Goal: Task Accomplishment & Management: Complete application form

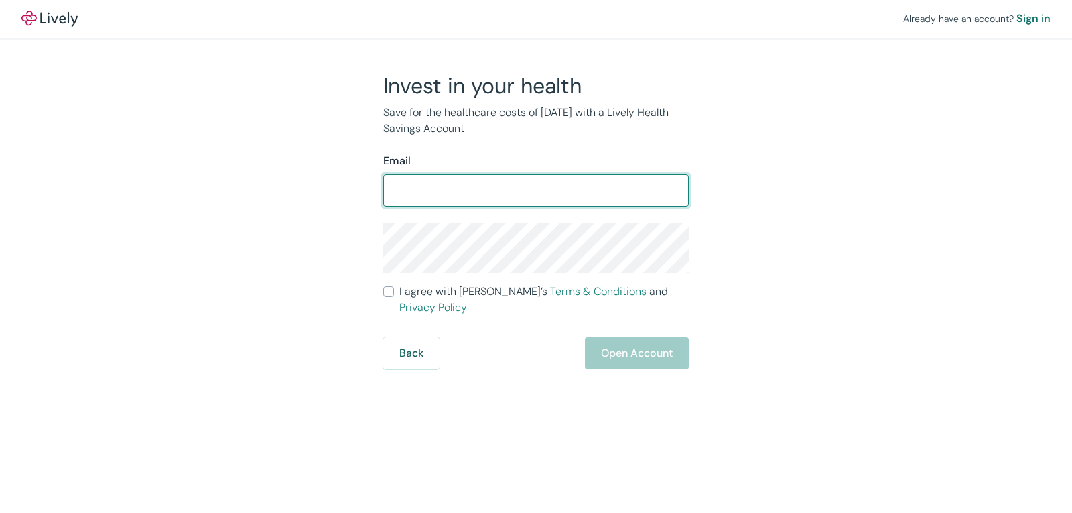
click at [455, 195] on input "Email" at bounding box center [536, 190] width 306 height 27
type input "[EMAIL_ADDRESS][DOMAIN_NAME]"
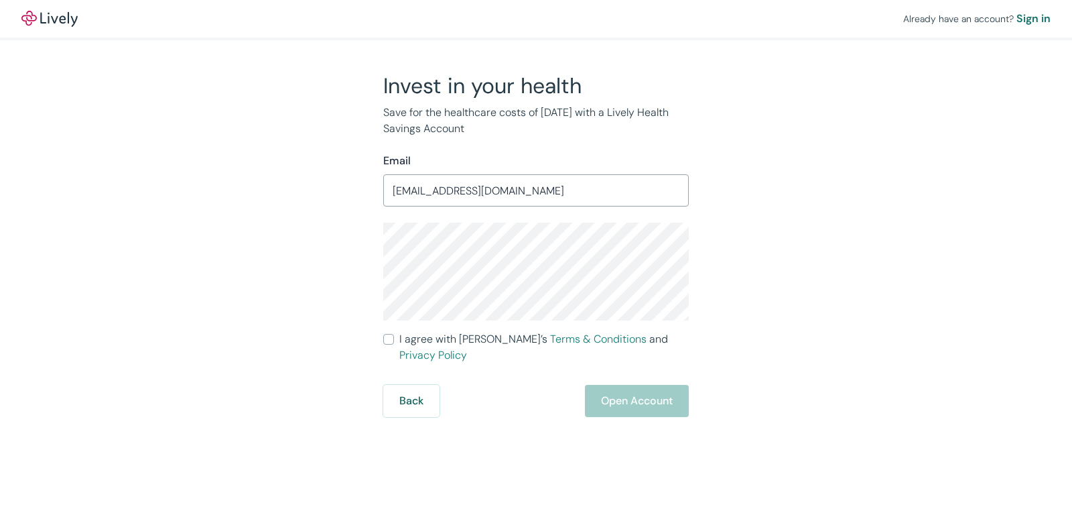
click at [387, 334] on input "I agree with Lively’s Terms & Conditions and Privacy Policy" at bounding box center [388, 339] width 11 height 11
checkbox input "true"
click at [626, 385] on button "Open Account" at bounding box center [637, 401] width 104 height 32
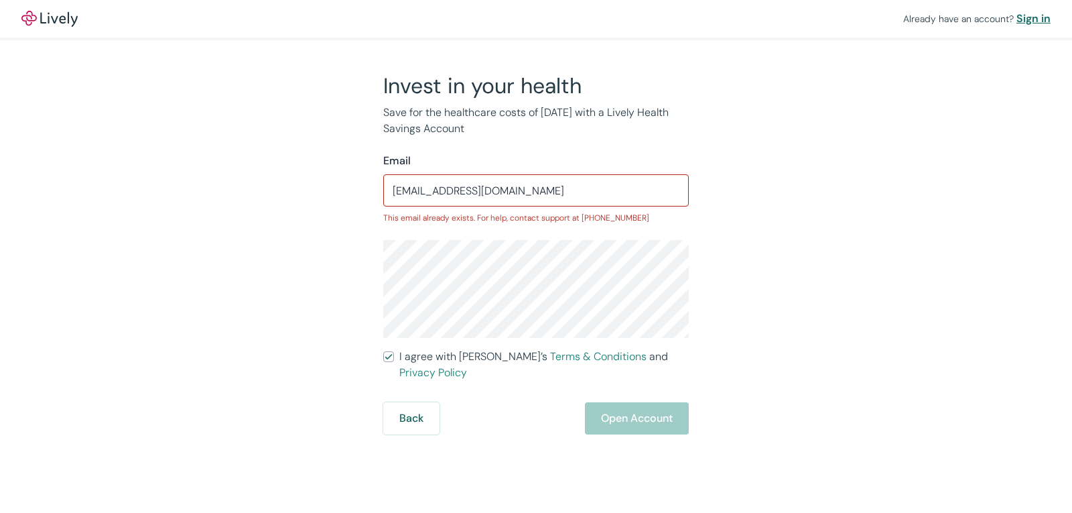
click at [1029, 16] on div "Sign in" at bounding box center [1034, 19] width 34 height 16
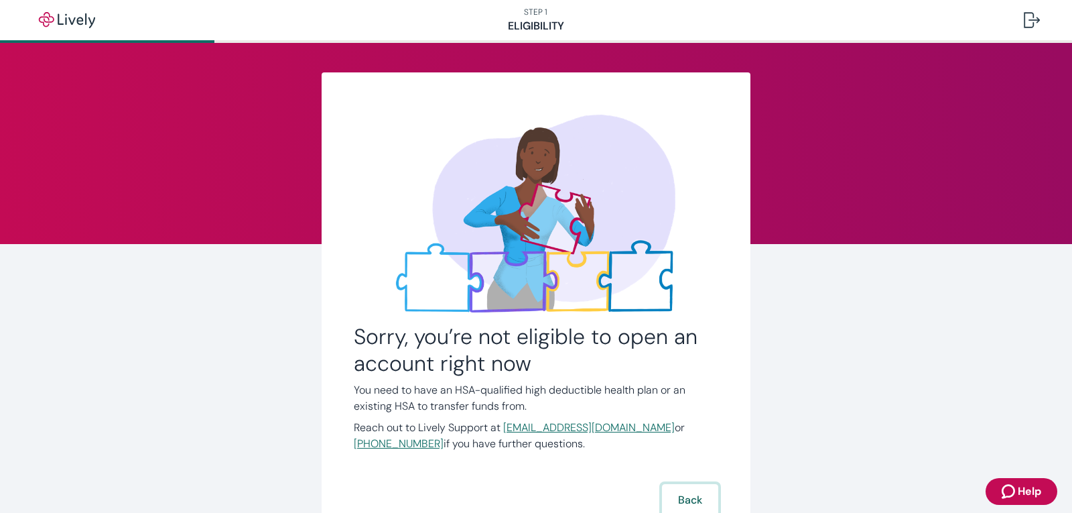
click at [689, 499] on button "Back" at bounding box center [690, 500] width 56 height 32
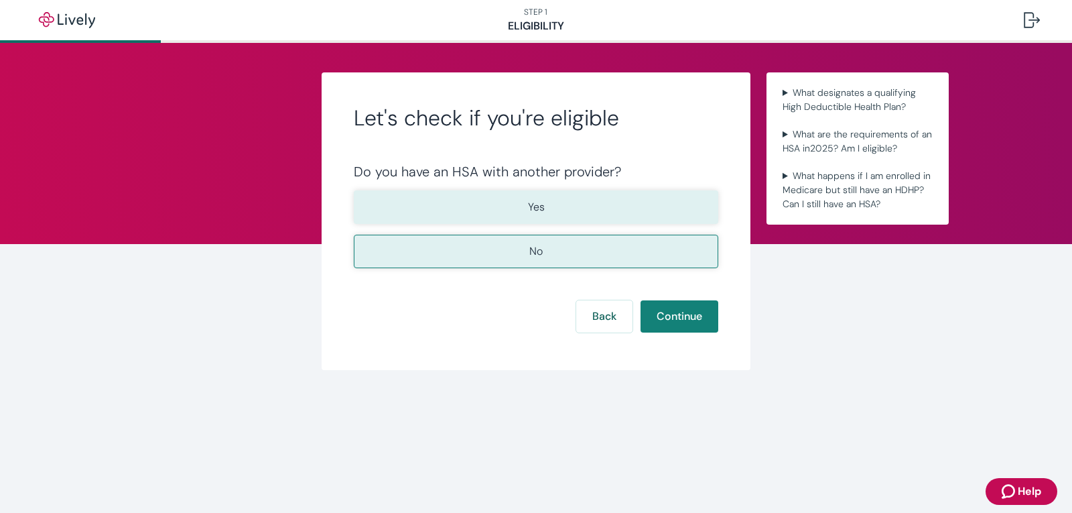
click at [543, 208] on p "Yes" at bounding box center [536, 207] width 17 height 16
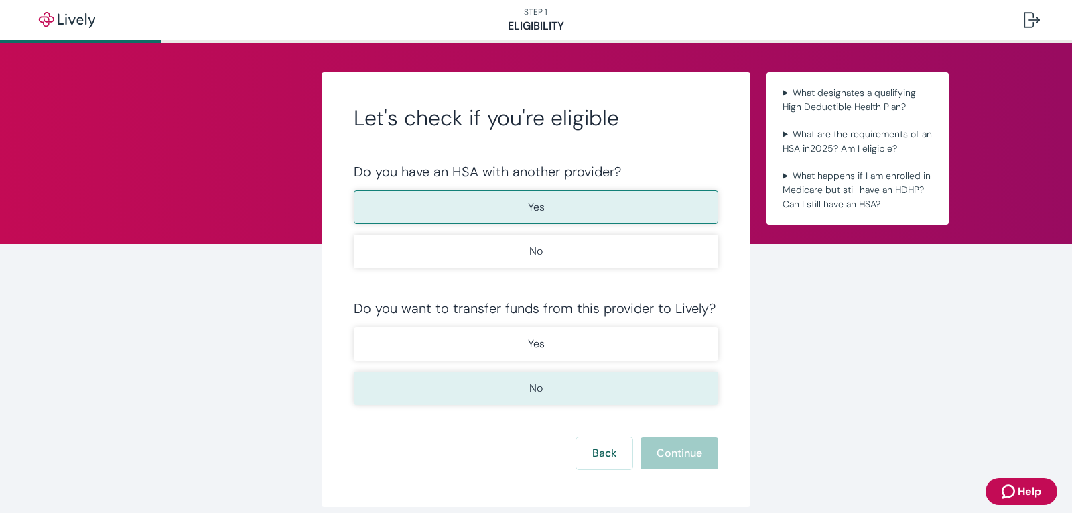
click at [556, 383] on button "No" at bounding box center [536, 388] width 365 height 34
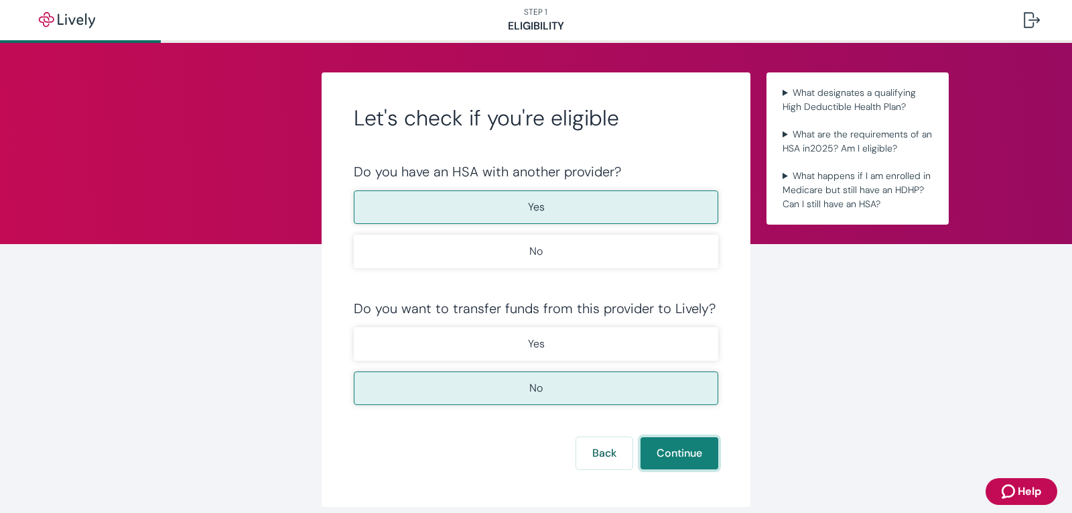
click at [659, 454] on button "Continue" at bounding box center [680, 453] width 78 height 32
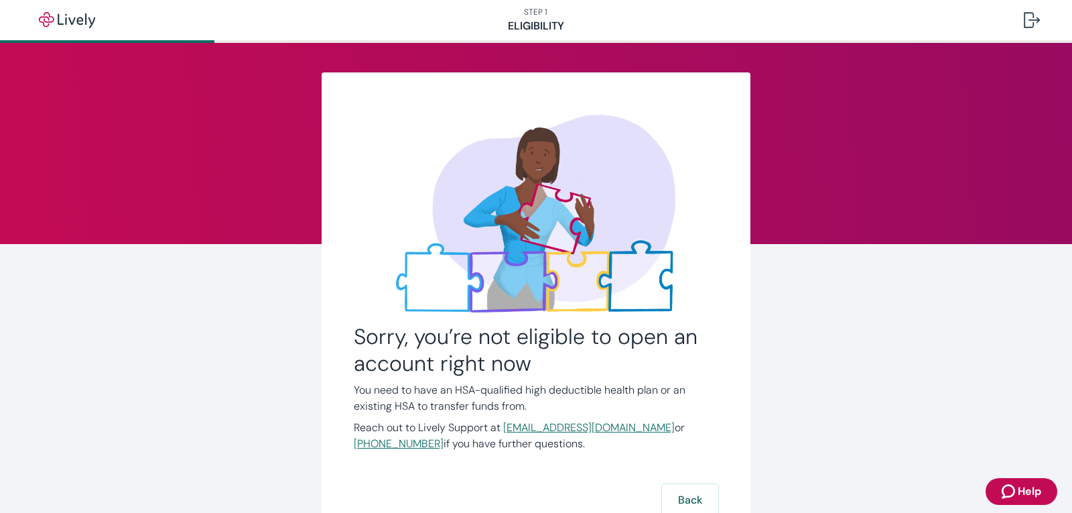
scroll to position [105, 0]
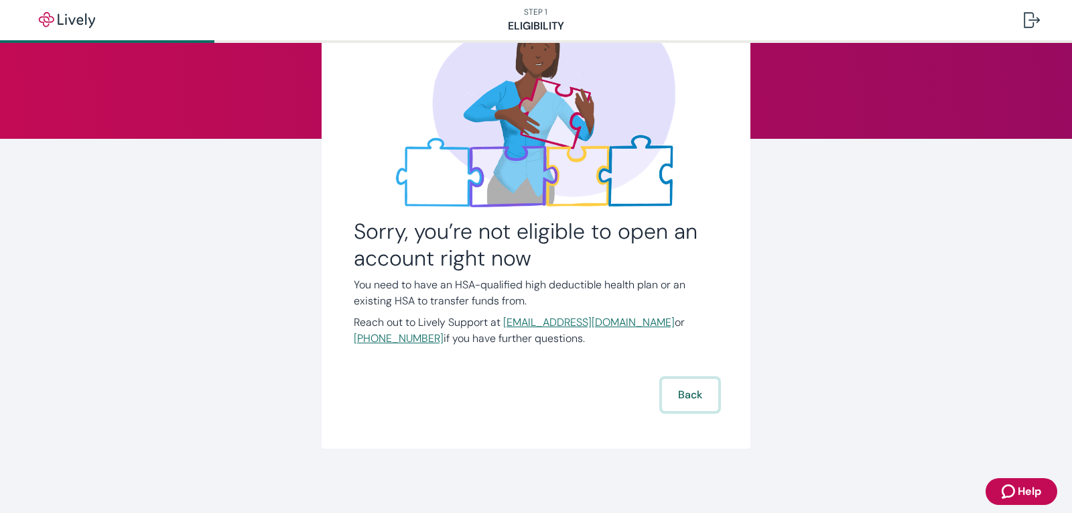
click at [680, 389] on button "Back" at bounding box center [690, 395] width 56 height 32
